Goal: Complete application form

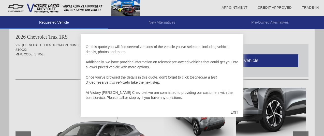
scroll to position [6, 0]
click at [233, 112] on div "EXIT" at bounding box center [234, 112] width 18 height 15
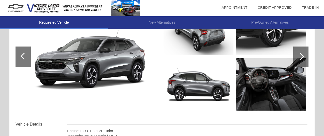
scroll to position [92, 0]
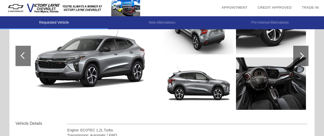
click at [270, 86] on img at bounding box center [271, 83] width 70 height 52
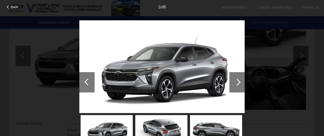
click at [245, 81] on div "Back 1 of 6" at bounding box center [162, 68] width 324 height 136
click at [232, 82] on div at bounding box center [236, 82] width 15 height 20
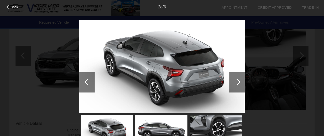
click at [232, 82] on div at bounding box center [236, 82] width 15 height 20
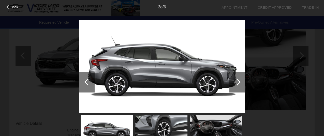
click at [232, 82] on div at bounding box center [236, 82] width 15 height 20
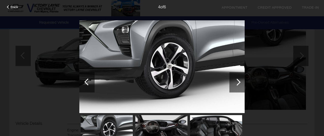
click at [233, 82] on div at bounding box center [236, 82] width 15 height 20
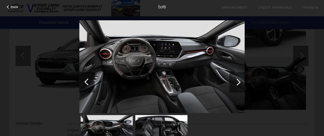
click at [233, 82] on div at bounding box center [236, 82] width 15 height 20
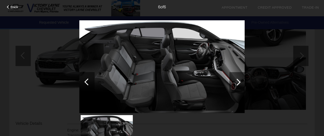
click at [233, 82] on div at bounding box center [236, 82] width 15 height 20
click at [87, 81] on div at bounding box center [87, 81] width 7 height 7
